Goal: Obtain resource: Obtain resource

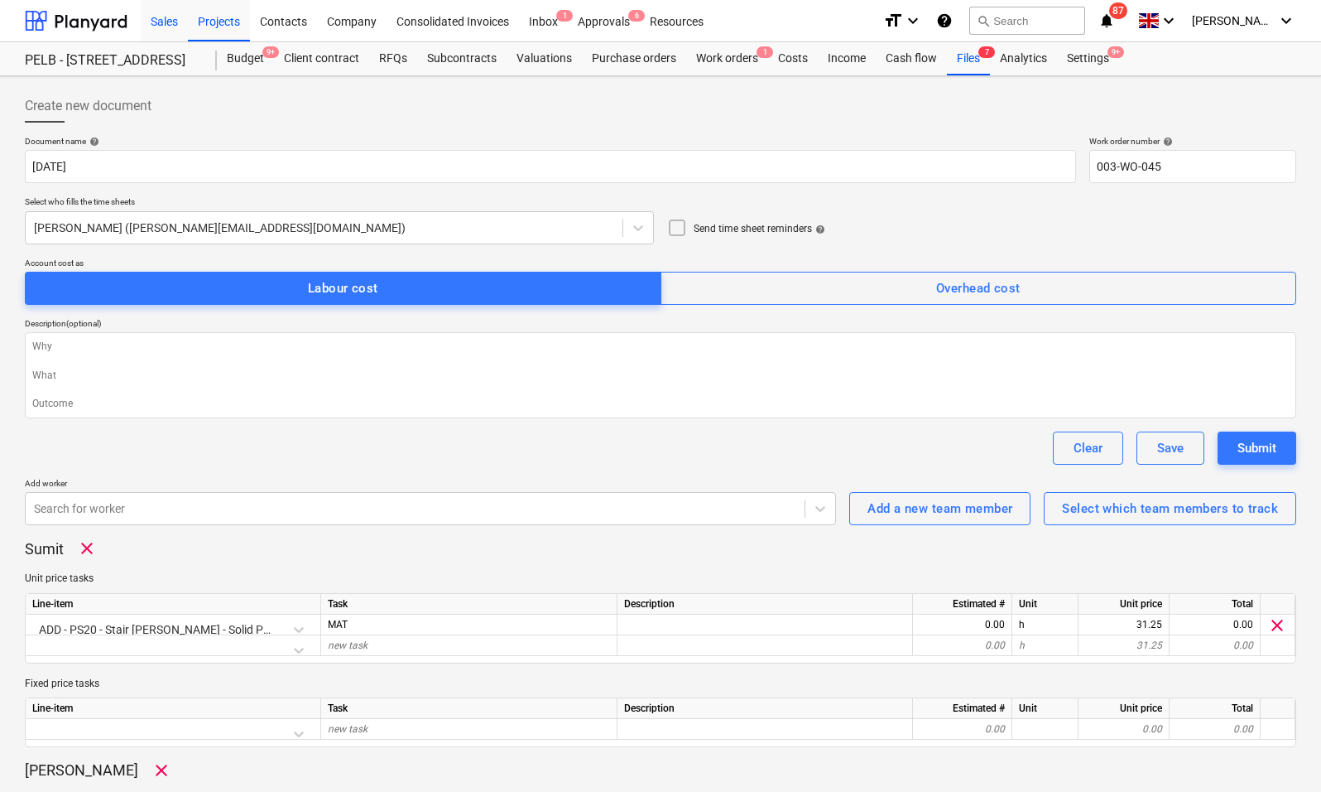
click at [152, 17] on div "Sales" at bounding box center [164, 20] width 47 height 42
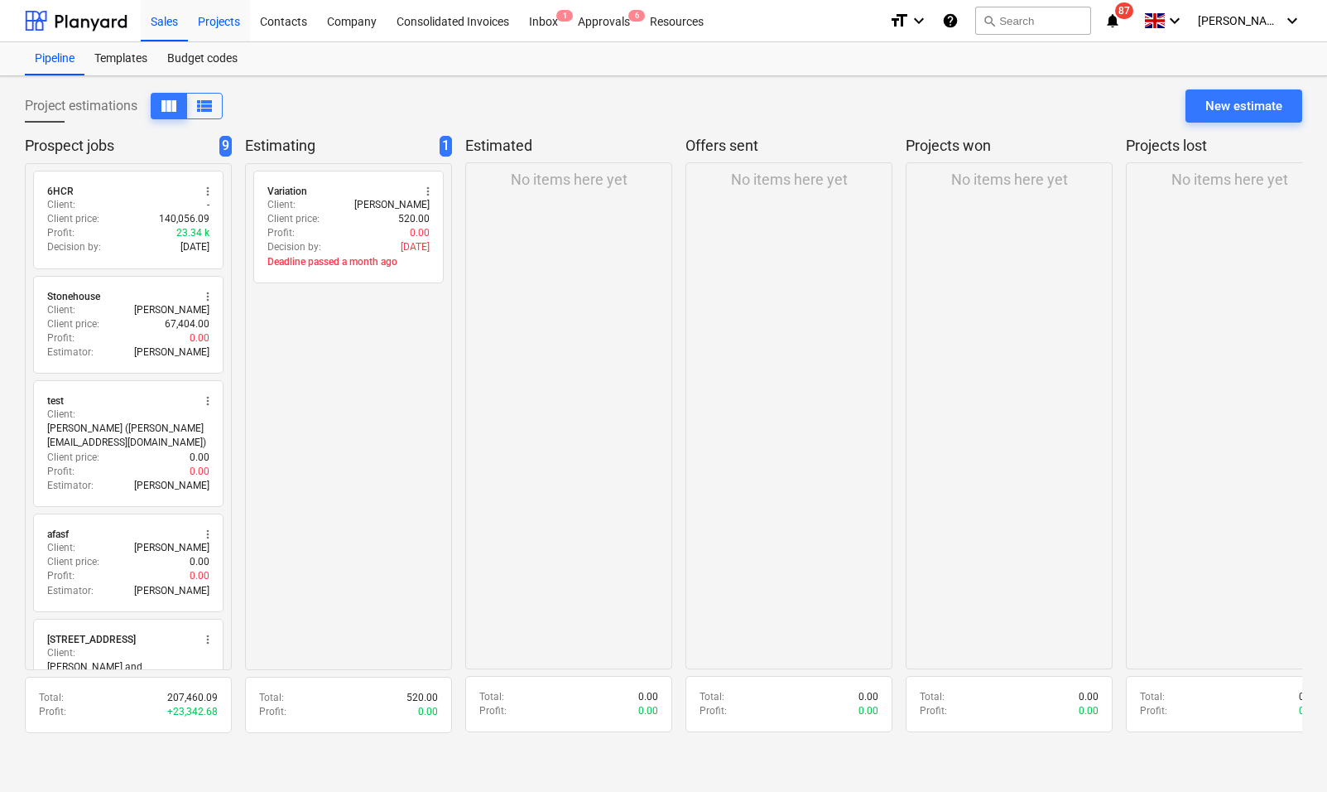
click at [221, 17] on div "Projects" at bounding box center [219, 20] width 62 height 42
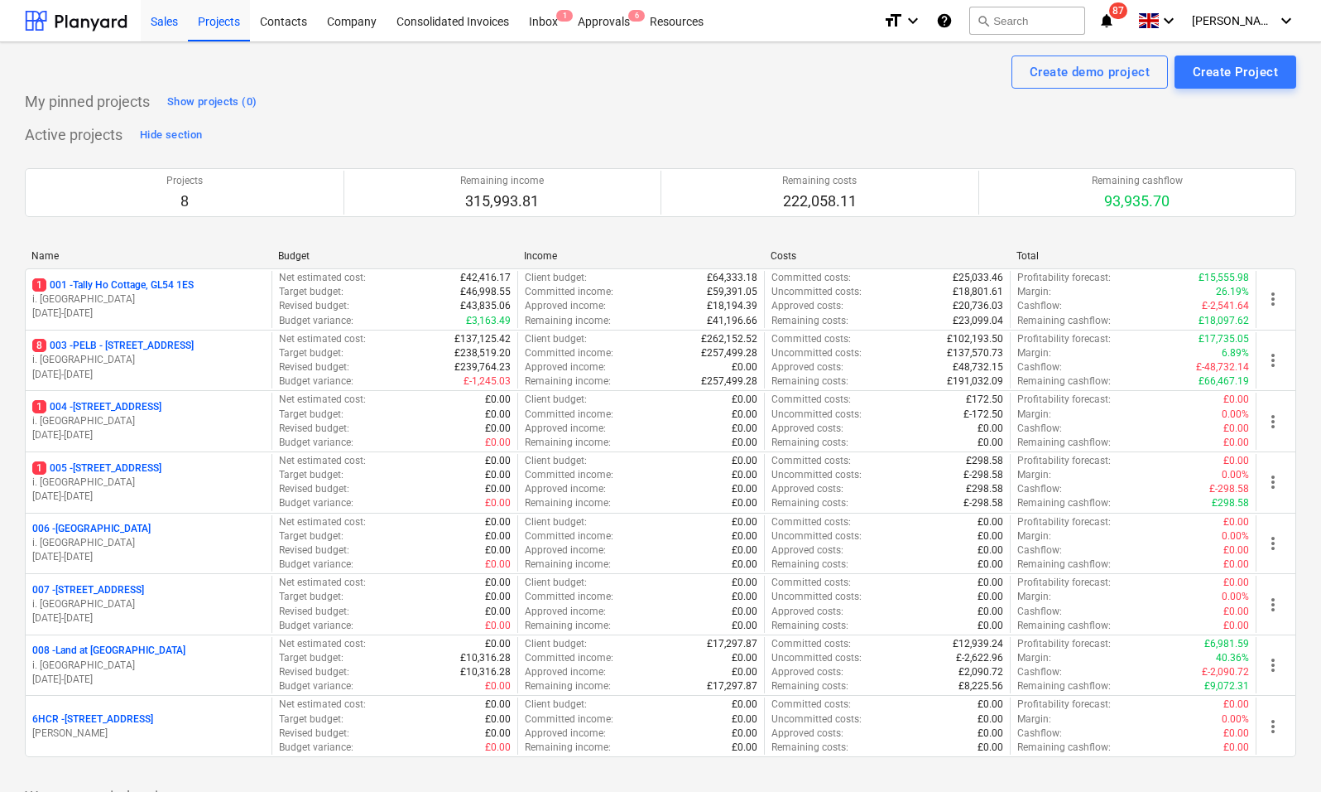
click at [172, 26] on div "Sales" at bounding box center [164, 20] width 47 height 42
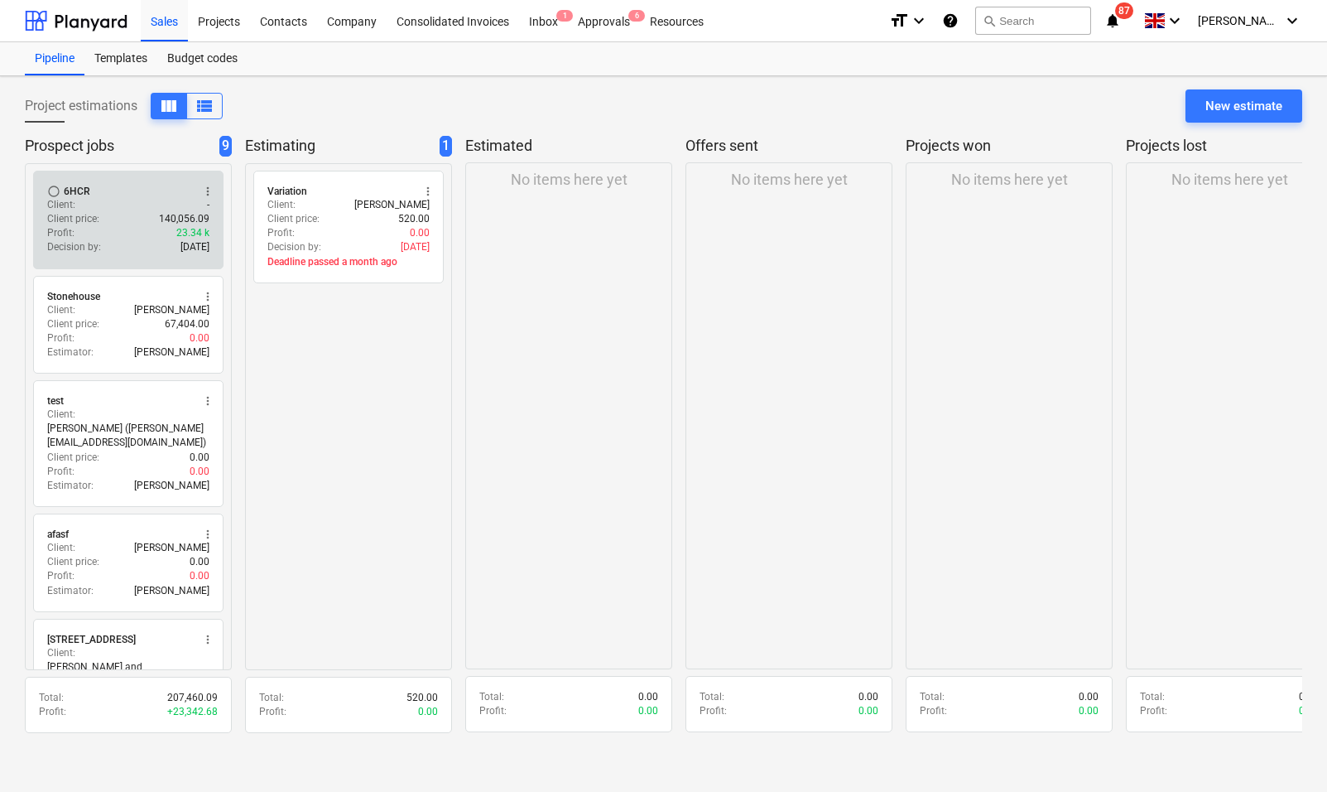
click at [71, 201] on p "Client :" at bounding box center [61, 205] width 28 height 14
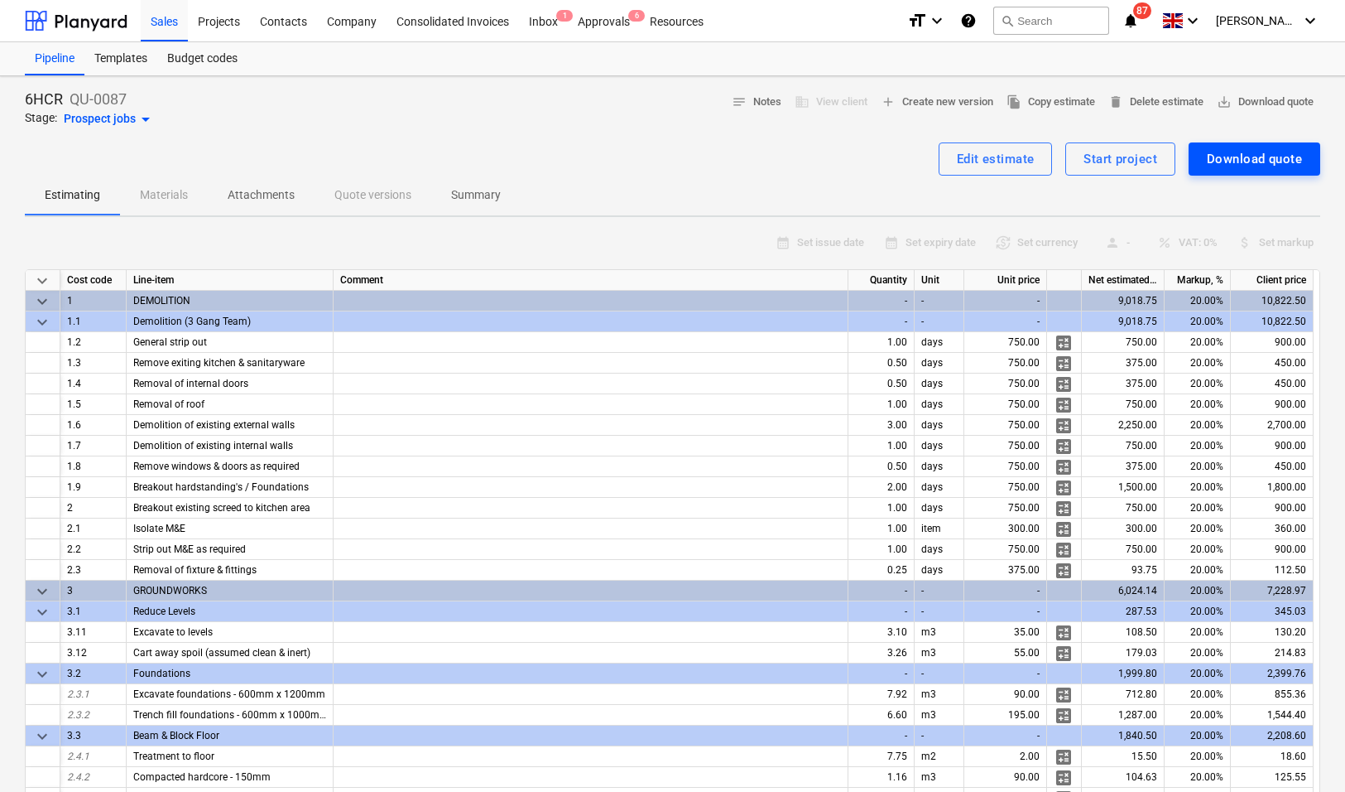
click at [1272, 164] on div "Download quote" at bounding box center [1254, 159] width 95 height 22
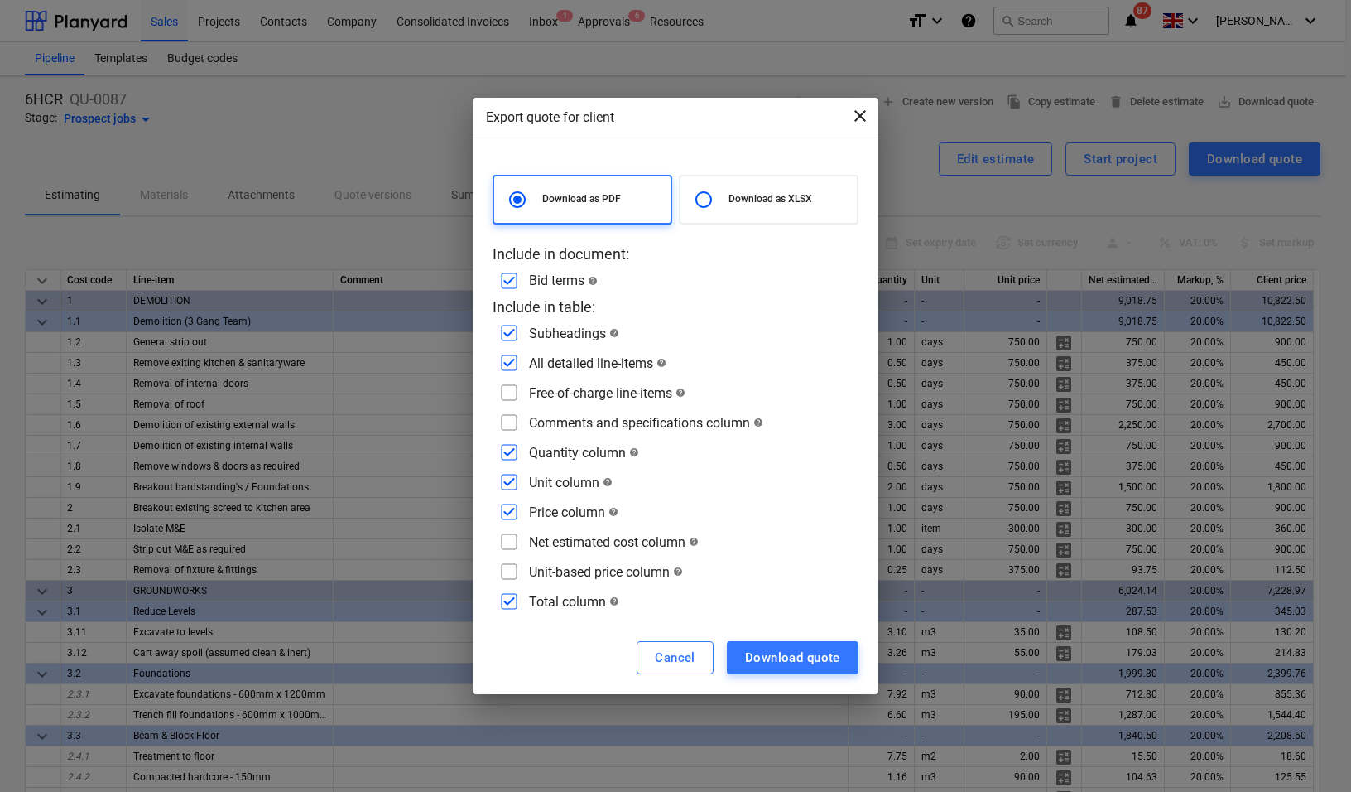
click at [860, 114] on span "close" at bounding box center [860, 116] width 20 height 20
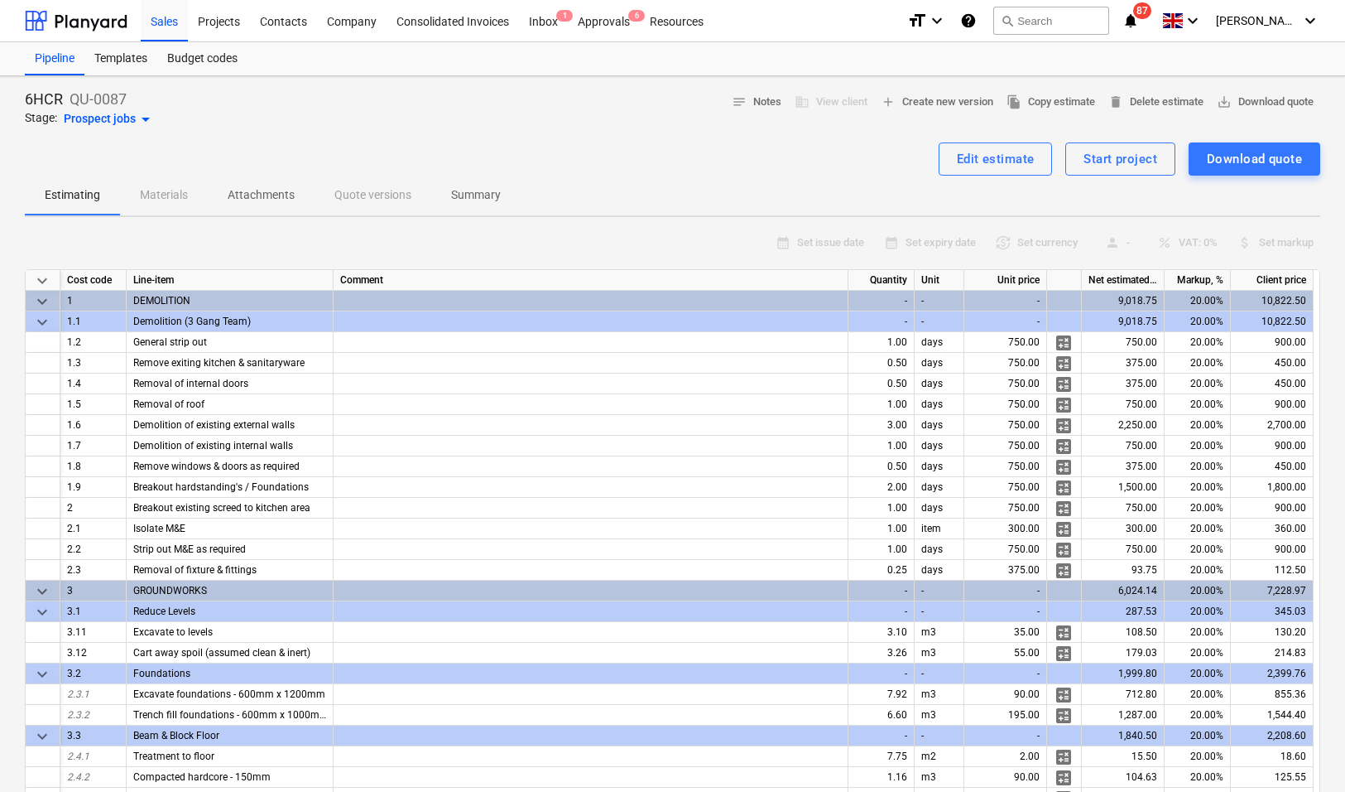
click at [43, 320] on span "keyboard_arrow_down" at bounding box center [42, 322] width 20 height 20
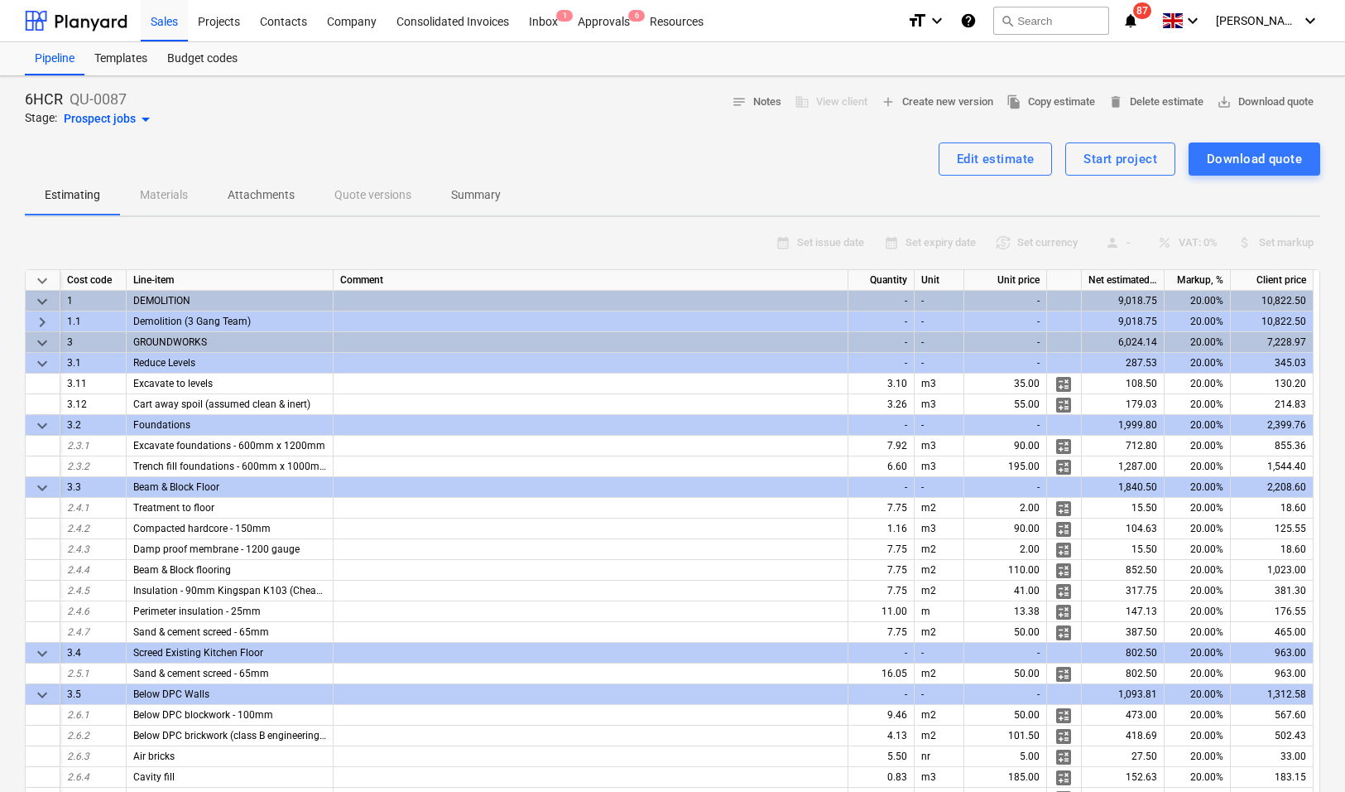
click at [40, 363] on span "keyboard_arrow_down" at bounding box center [42, 364] width 20 height 20
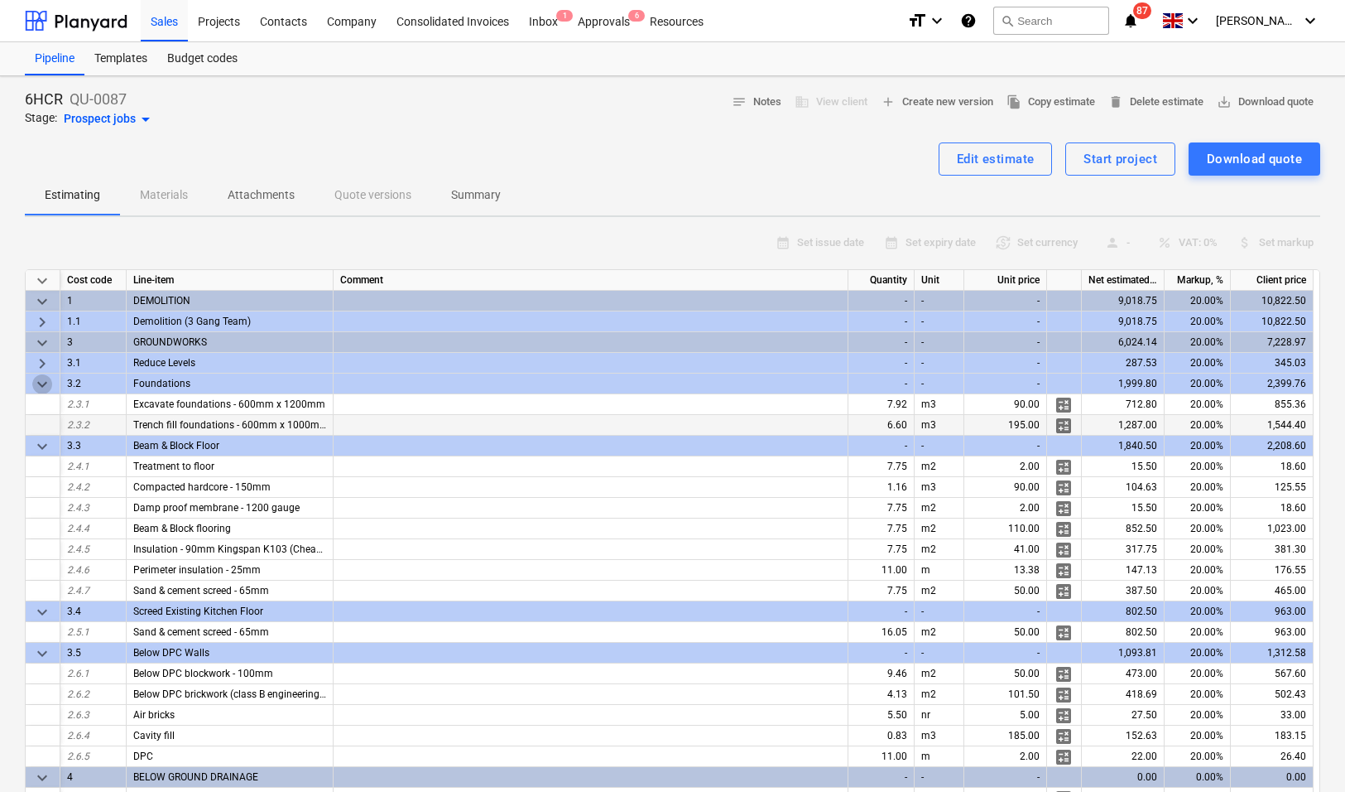
drag, startPoint x: 41, startPoint y: 383, endPoint x: 37, endPoint y: 426, distance: 42.4
click at [41, 383] on span "keyboard_arrow_down" at bounding box center [42, 384] width 20 height 20
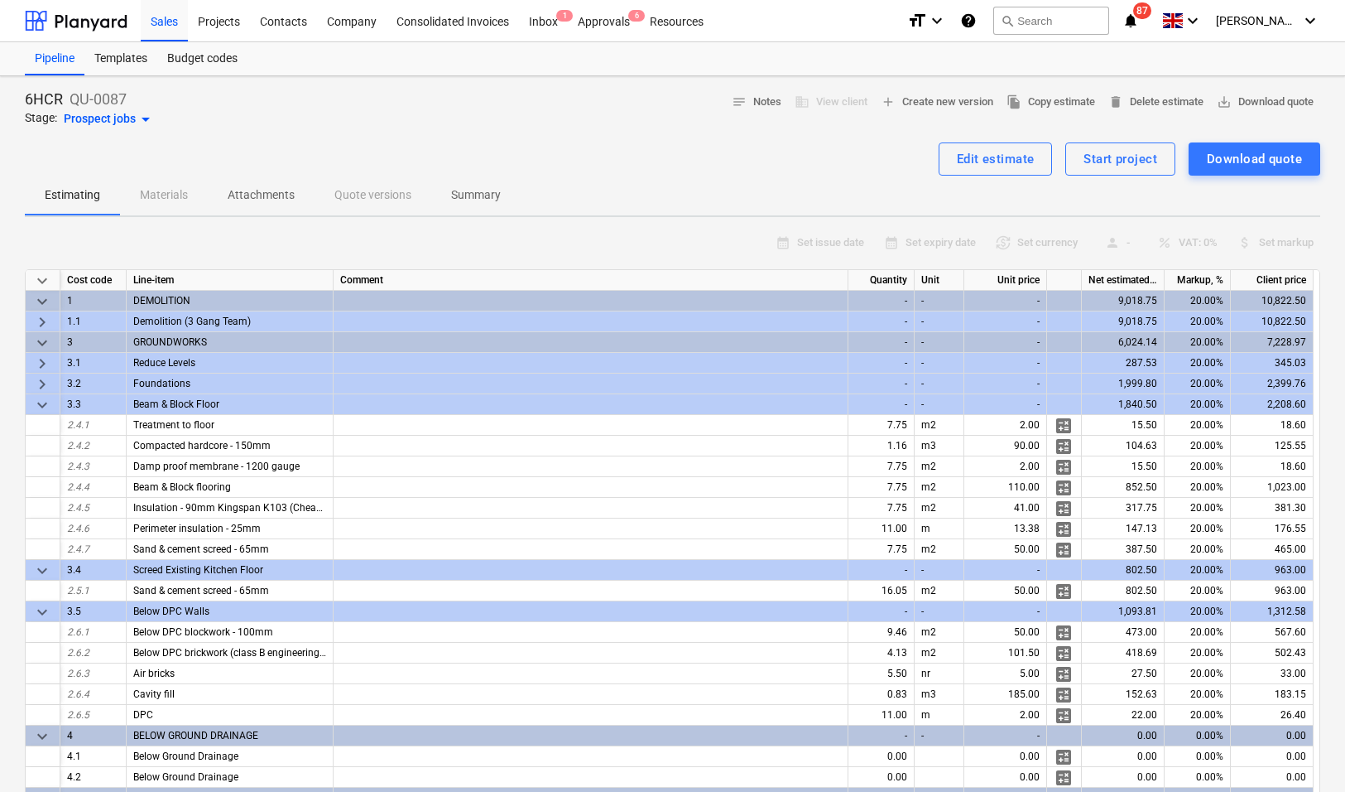
click at [36, 405] on span "keyboard_arrow_down" at bounding box center [42, 405] width 20 height 20
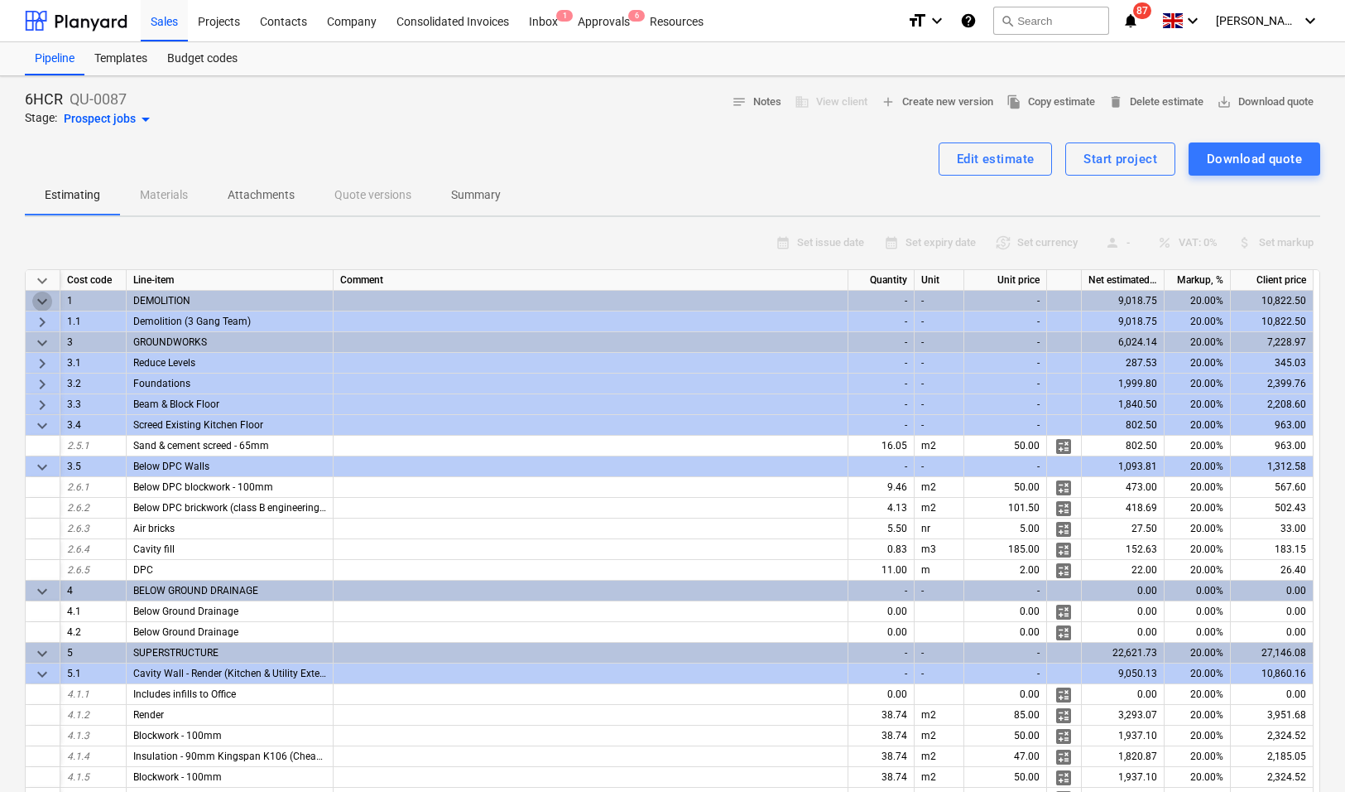
click at [37, 303] on span "keyboard_arrow_down" at bounding box center [42, 301] width 20 height 20
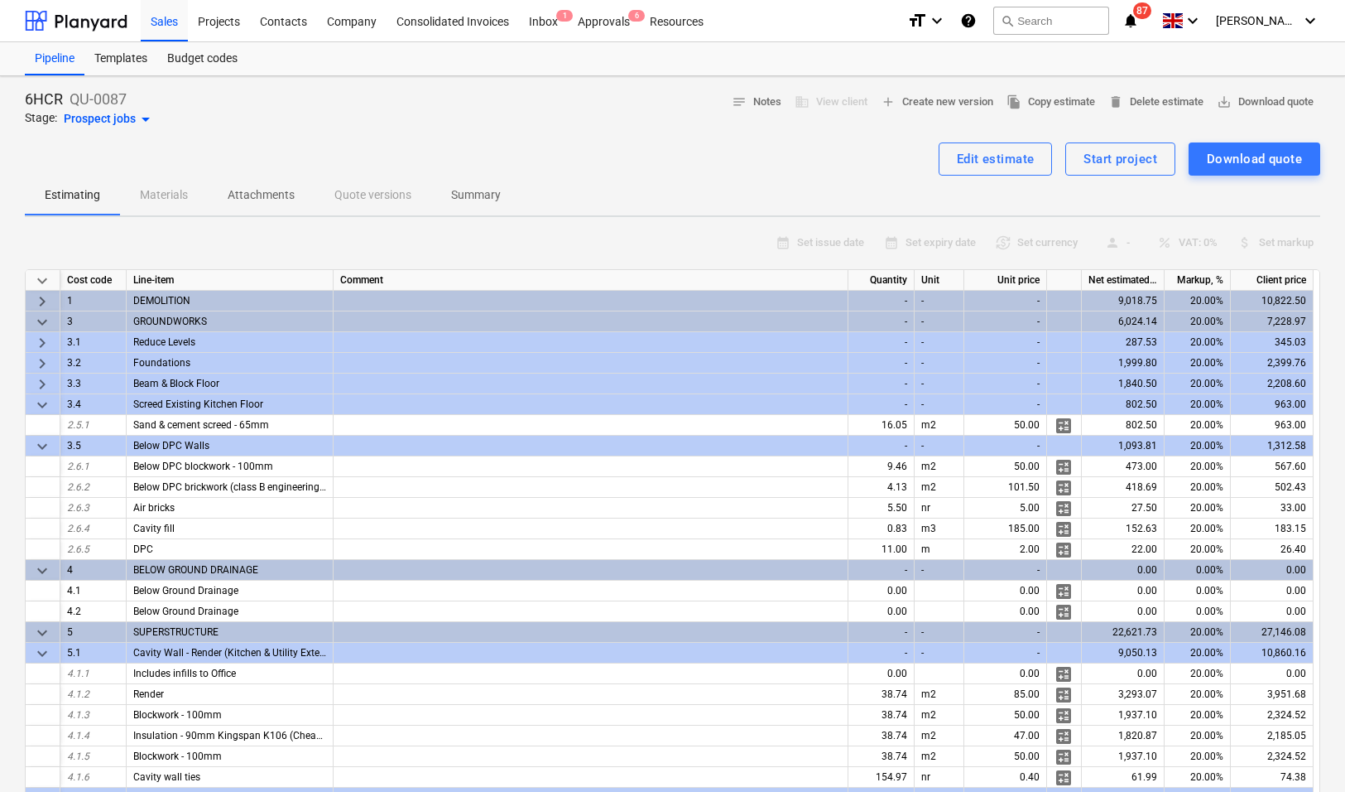
click at [41, 301] on span "keyboard_arrow_right" at bounding box center [42, 301] width 20 height 20
type textarea "x"
